Goal: Task Accomplishment & Management: Use online tool/utility

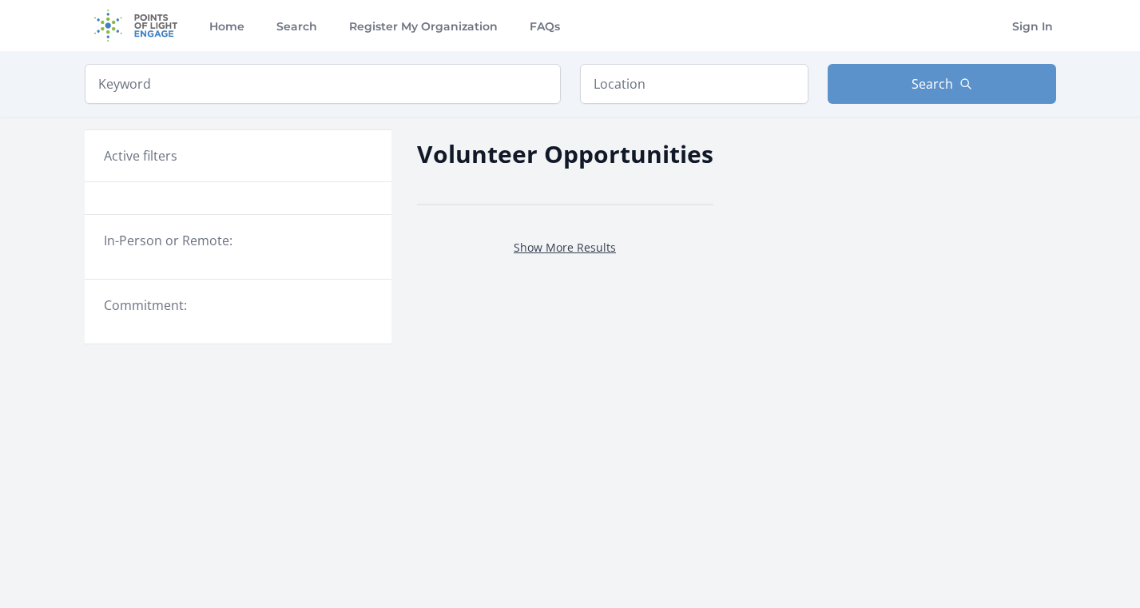
click at [601, 241] on link "Show More Results" at bounding box center [565, 247] width 102 height 15
click at [192, 238] on legend "In-Person or Remote:" at bounding box center [238, 240] width 268 height 19
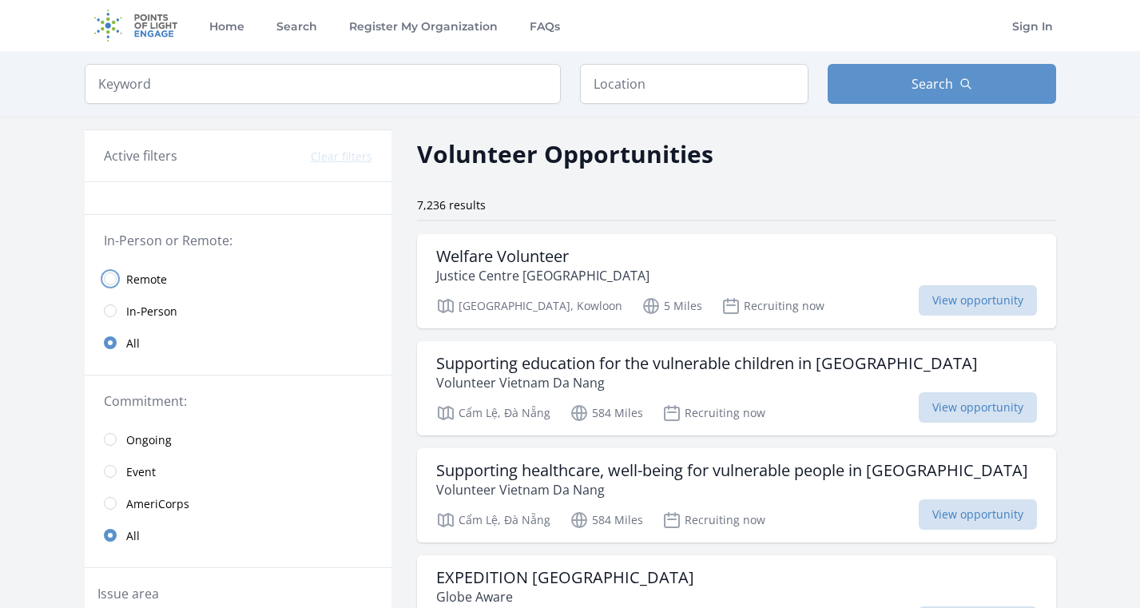
click at [107, 277] on input "radio" at bounding box center [110, 278] width 13 height 13
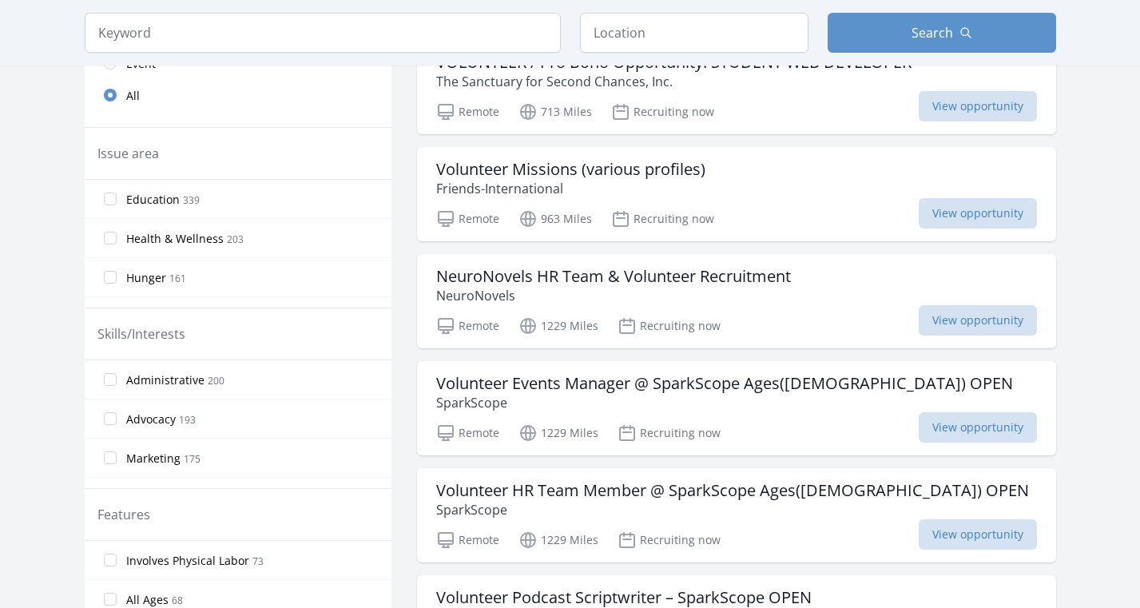
click at [117, 232] on label "Health & Wellness 203" at bounding box center [238, 238] width 307 height 32
click at [117, 232] on input "Health & Wellness 203" at bounding box center [110, 238] width 13 height 13
click at [109, 240] on input "Health & Wellness 203" at bounding box center [110, 238] width 13 height 13
click at [112, 239] on input "Health & Wellness 203" at bounding box center [110, 238] width 13 height 13
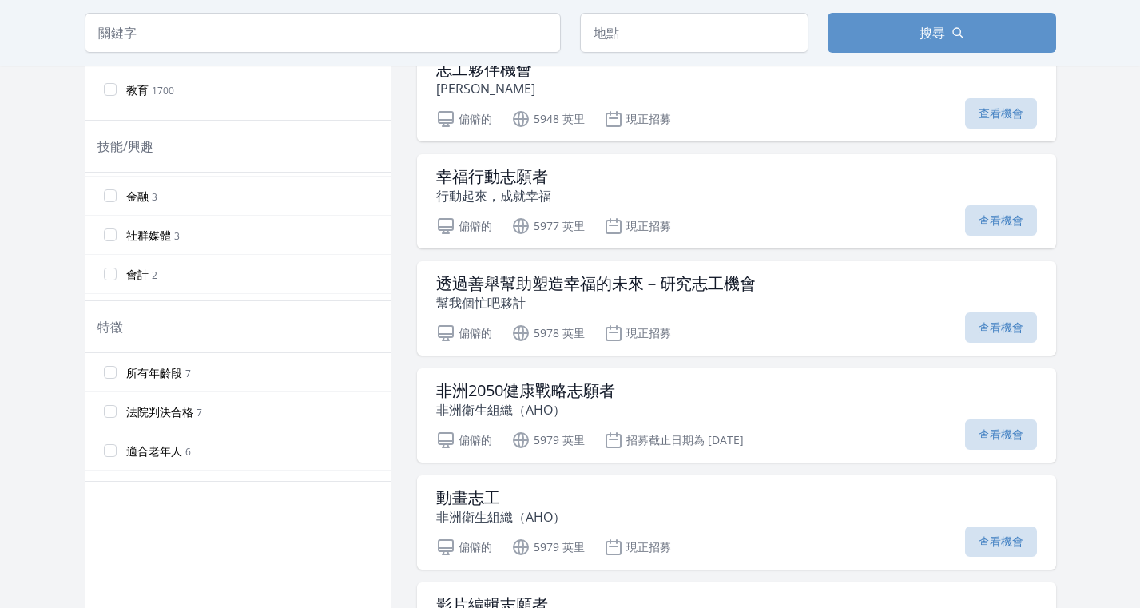
scroll to position [623, 0]
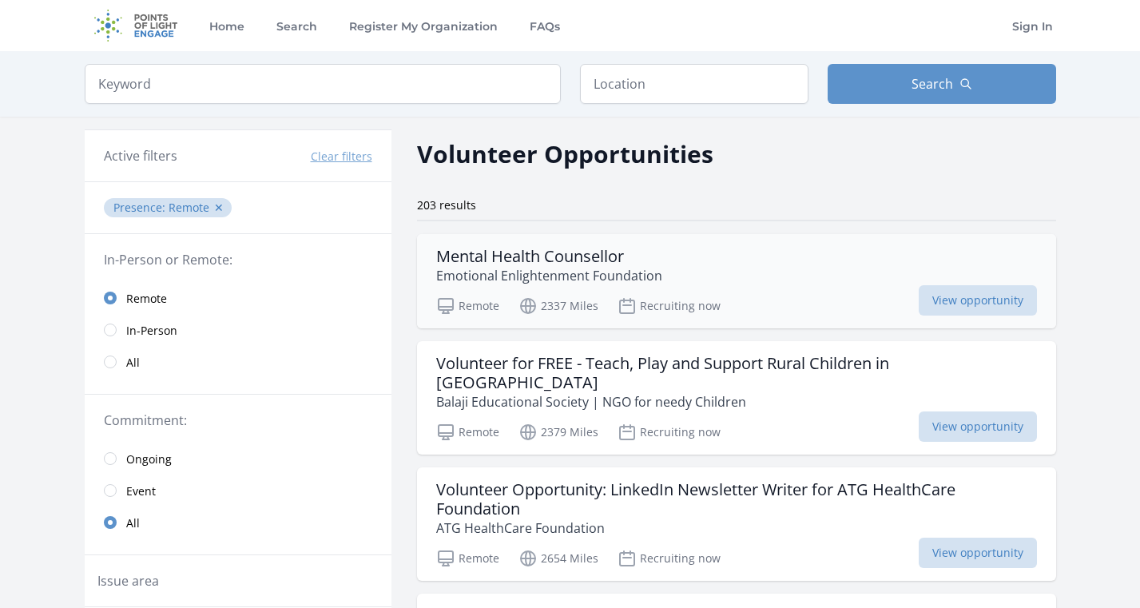
click at [641, 258] on h3 "Mental Health Counsellor" at bounding box center [549, 256] width 226 height 19
click at [677, 279] on div "Mental Health Counsellor Emotional Enlightenment Foundation" at bounding box center [736, 266] width 601 height 38
